Goal: Check status

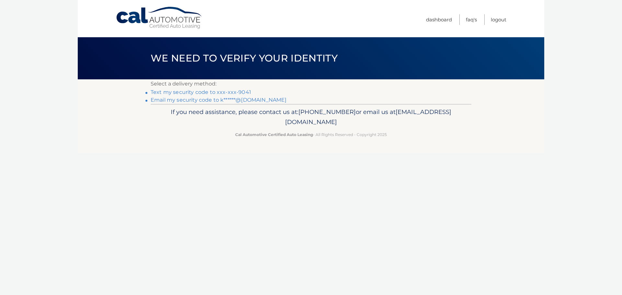
click at [177, 90] on link "Text my security code to xxx-xxx-9041" at bounding box center [201, 92] width 100 height 6
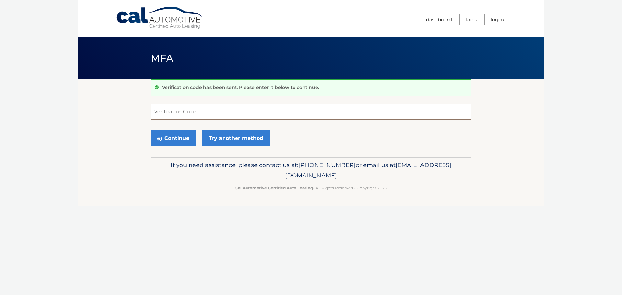
click at [174, 111] on input "Verification Code" at bounding box center [311, 112] width 321 height 16
type input "993286"
click at [168, 138] on button "Continue" at bounding box center [173, 138] width 45 height 16
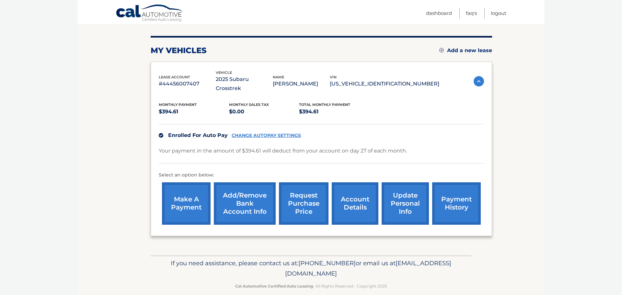
scroll to position [73, 0]
click at [455, 195] on link "payment history" at bounding box center [456, 203] width 49 height 42
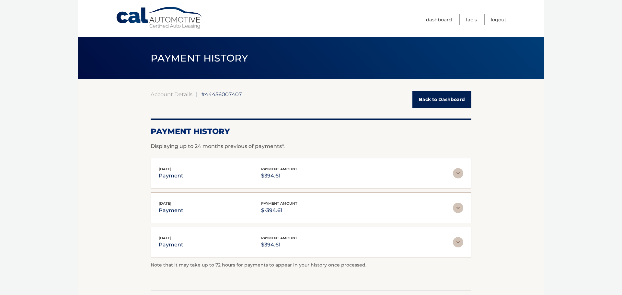
click at [456, 242] on img at bounding box center [458, 242] width 10 height 10
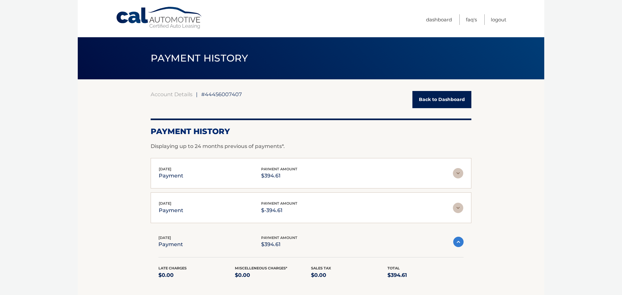
click at [458, 206] on img at bounding box center [458, 208] width 10 height 10
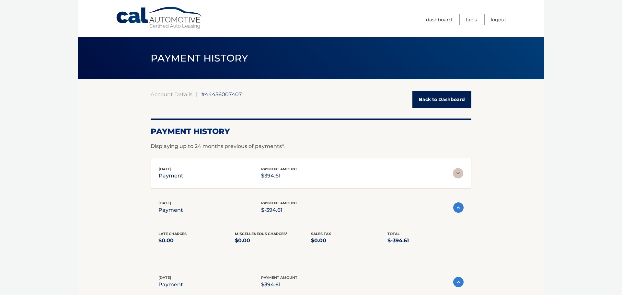
click at [456, 173] on img at bounding box center [458, 173] width 10 height 10
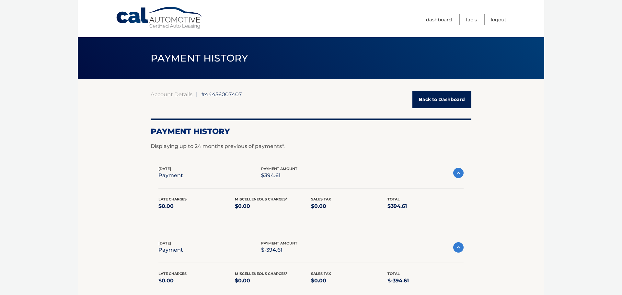
click at [457, 172] on img at bounding box center [458, 173] width 10 height 10
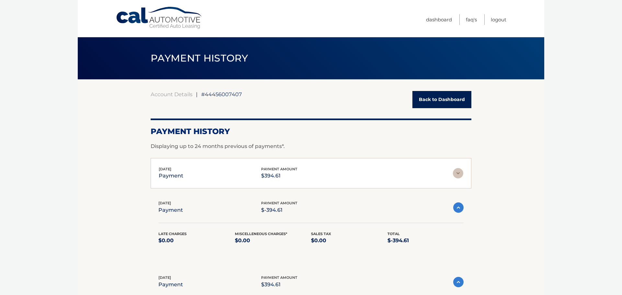
click at [457, 208] on img at bounding box center [458, 207] width 10 height 10
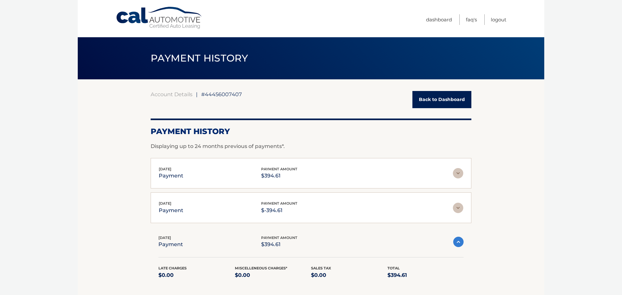
click at [459, 241] on img at bounding box center [458, 242] width 10 height 10
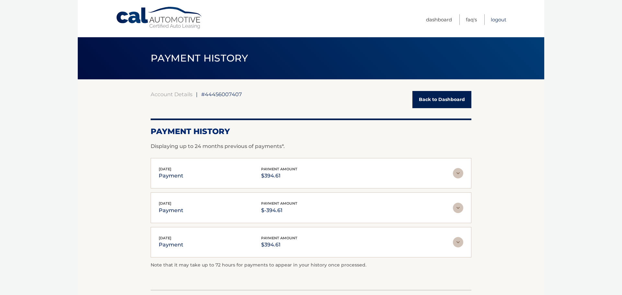
click at [495, 20] on link "Logout" at bounding box center [498, 19] width 16 height 11
